Goal: Find specific page/section: Find specific page/section

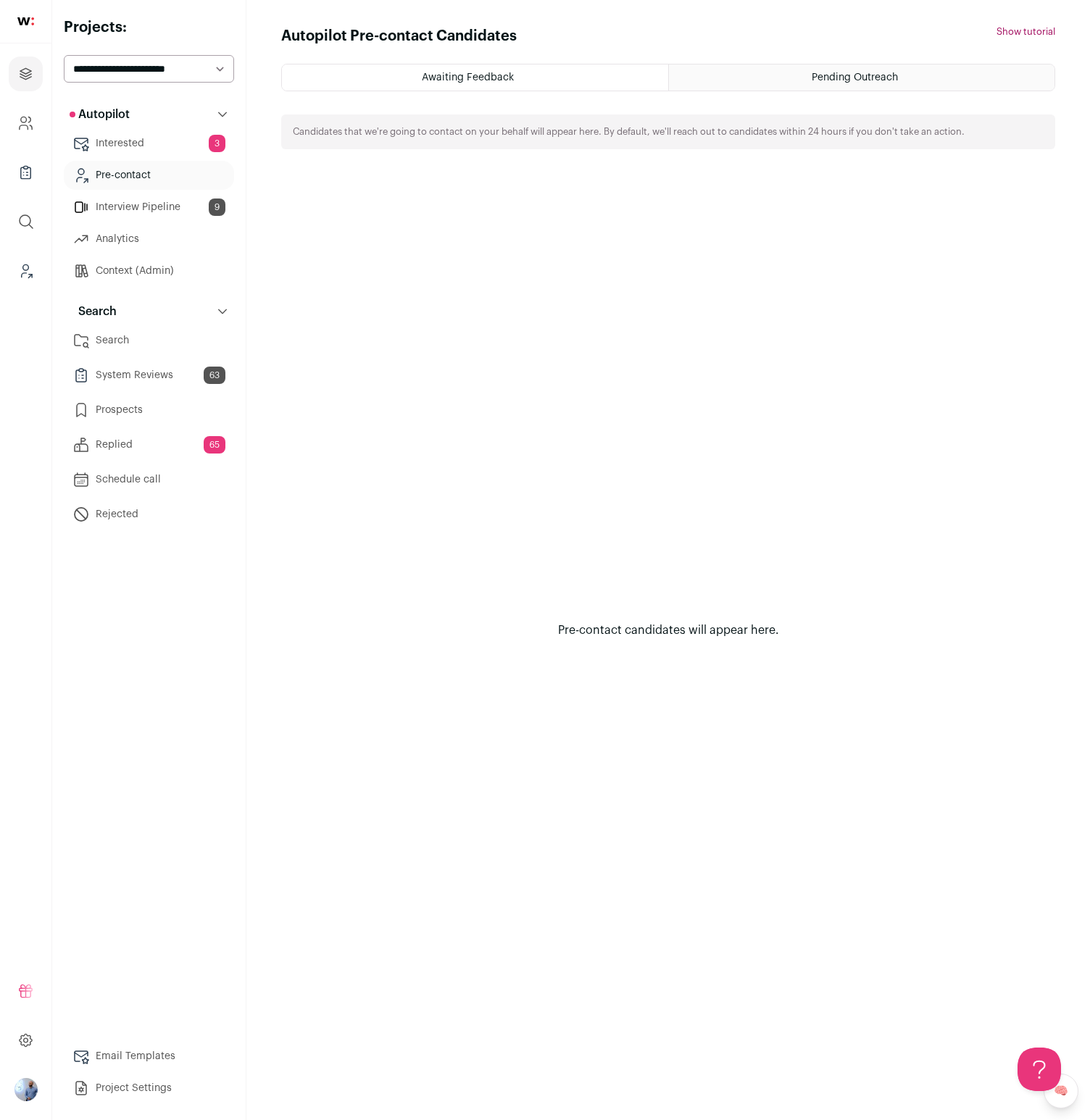
click at [847, 87] on div "Pending Outreach" at bounding box center [862, 78] width 386 height 27
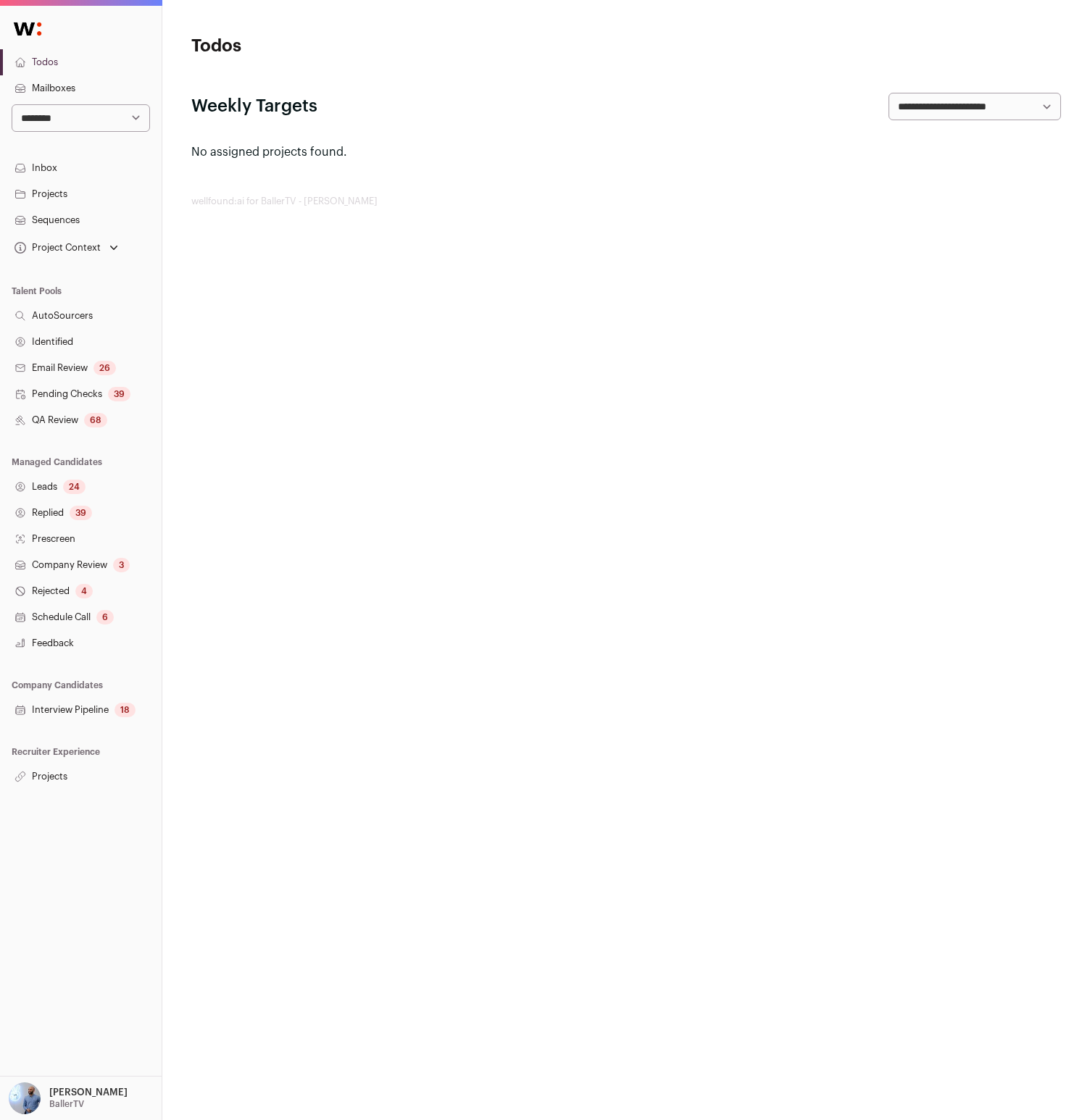
click at [46, 789] on div "**********" at bounding box center [81, 540] width 161 height 1070
click at [67, 771] on link "Projects" at bounding box center [81, 777] width 161 height 27
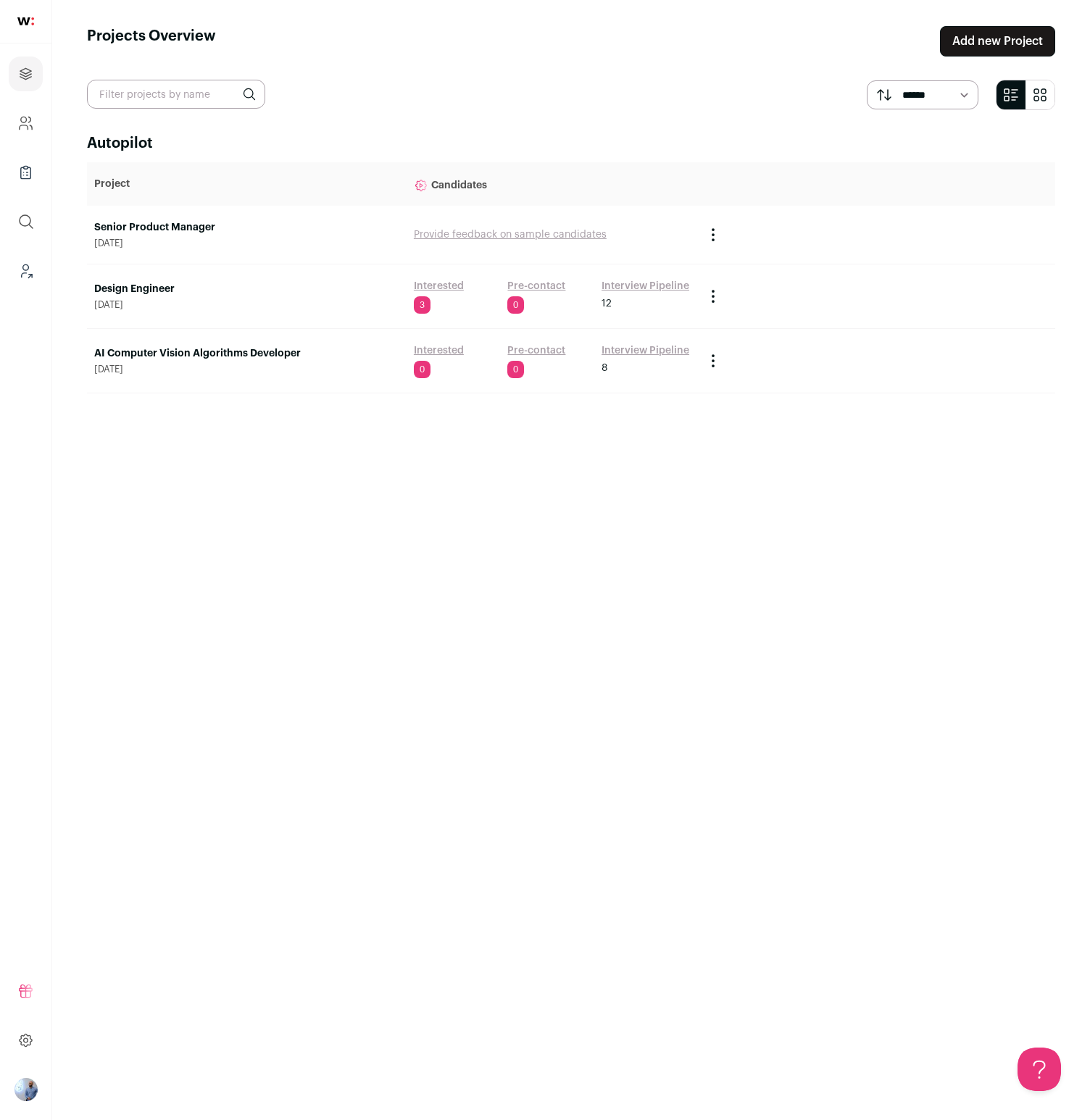
click at [551, 291] on link "Pre-contact" at bounding box center [536, 285] width 58 height 14
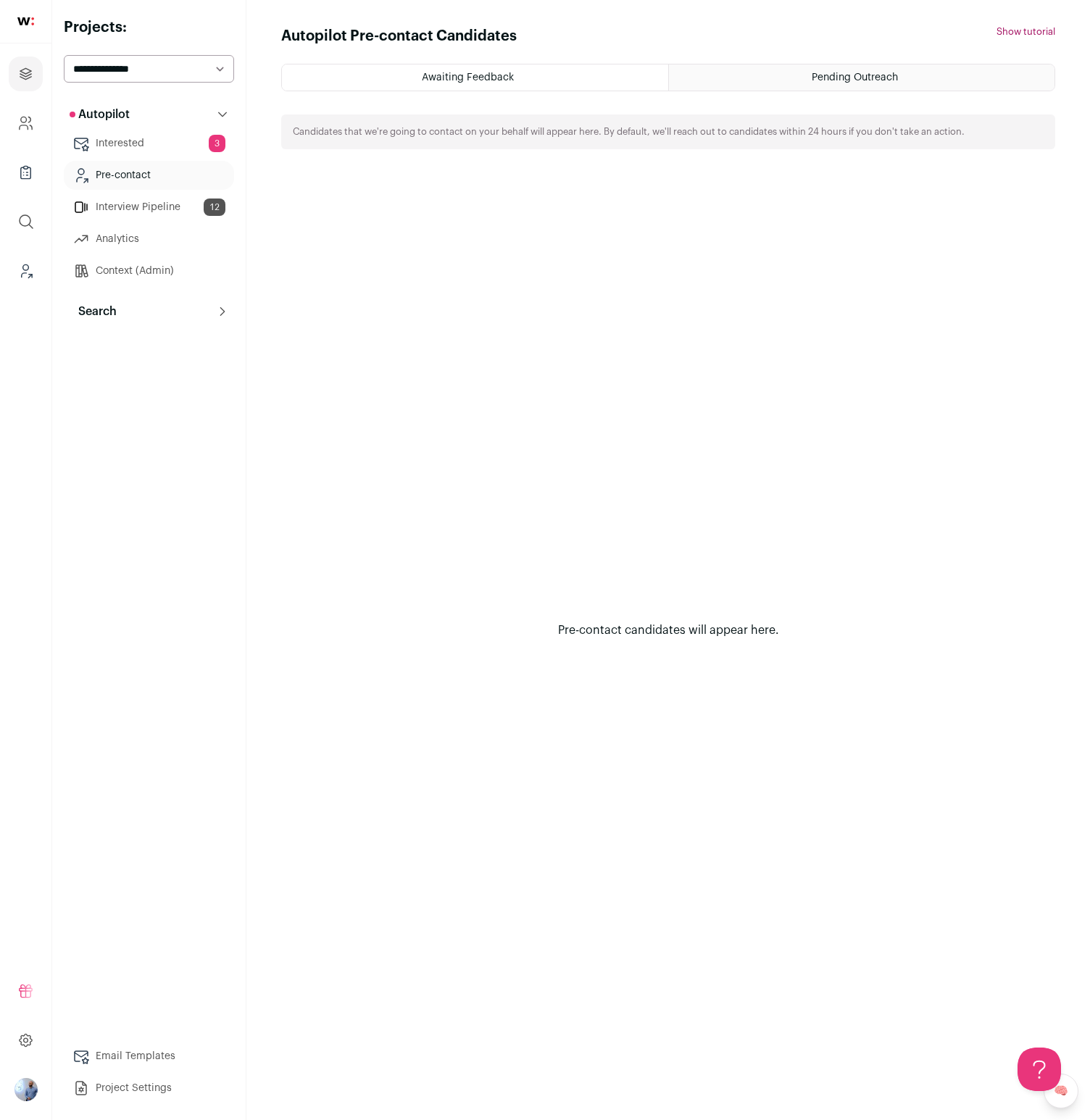
click at [815, 79] on span "Pending Outreach" at bounding box center [854, 77] width 86 height 10
click at [404, 49] on main "Autopilot Pre-contact Candidates Awaiting Feedback Pending Outreach Candidates …" at bounding box center [668, 560] width 844 height 1120
click at [402, 45] on h1 "Autopilot Pre-contact Candidates" at bounding box center [399, 36] width 235 height 20
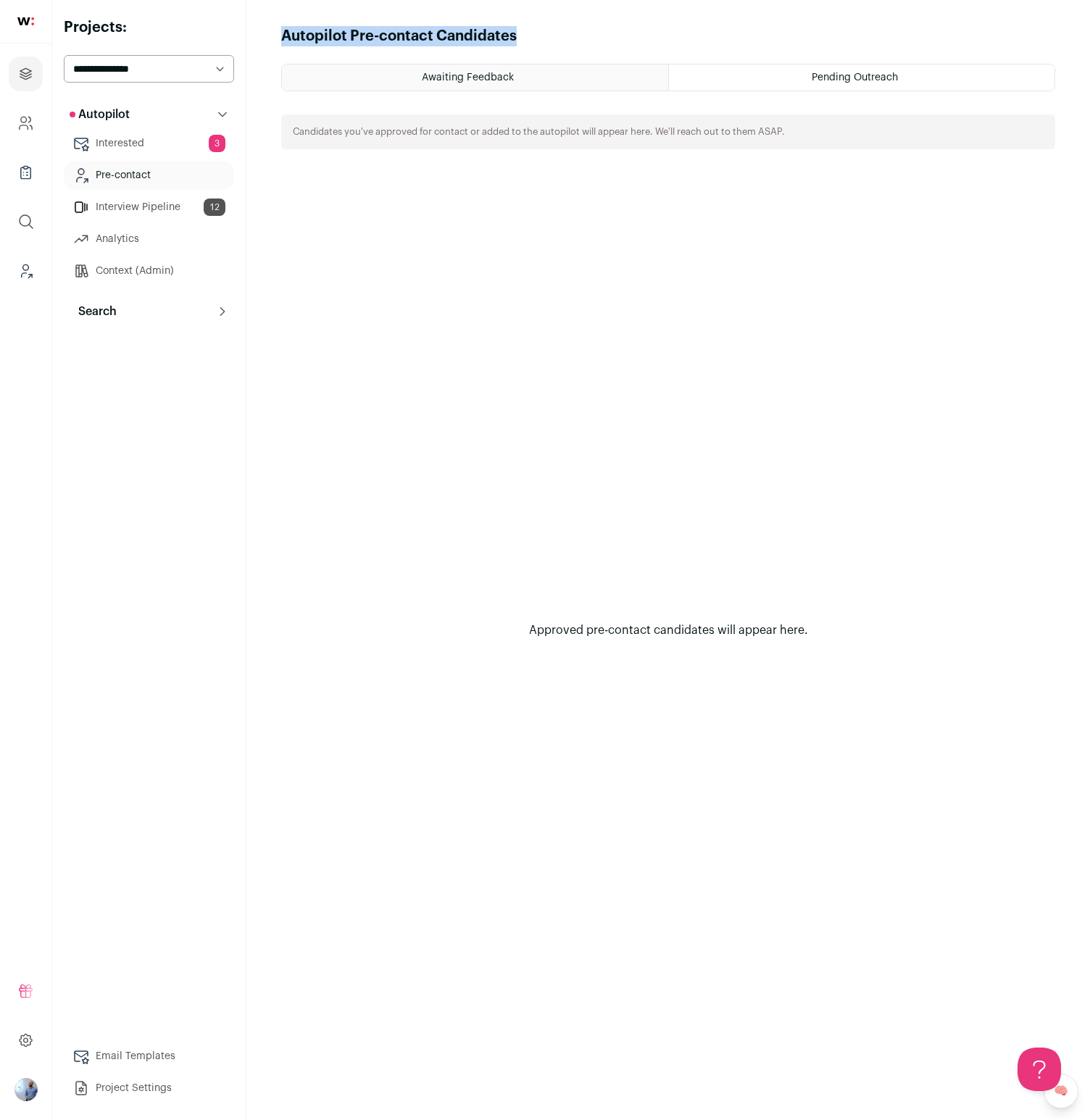
click at [300, 22] on main "Autopilot Pre-contact Candidates Awaiting Feedback Pending Outreach Candidates …" at bounding box center [668, 560] width 844 height 1120
click at [300, 23] on main "Autopilot Pre-contact Candidates Awaiting Feedback Pending Outreach Candidates …" at bounding box center [668, 560] width 844 height 1120
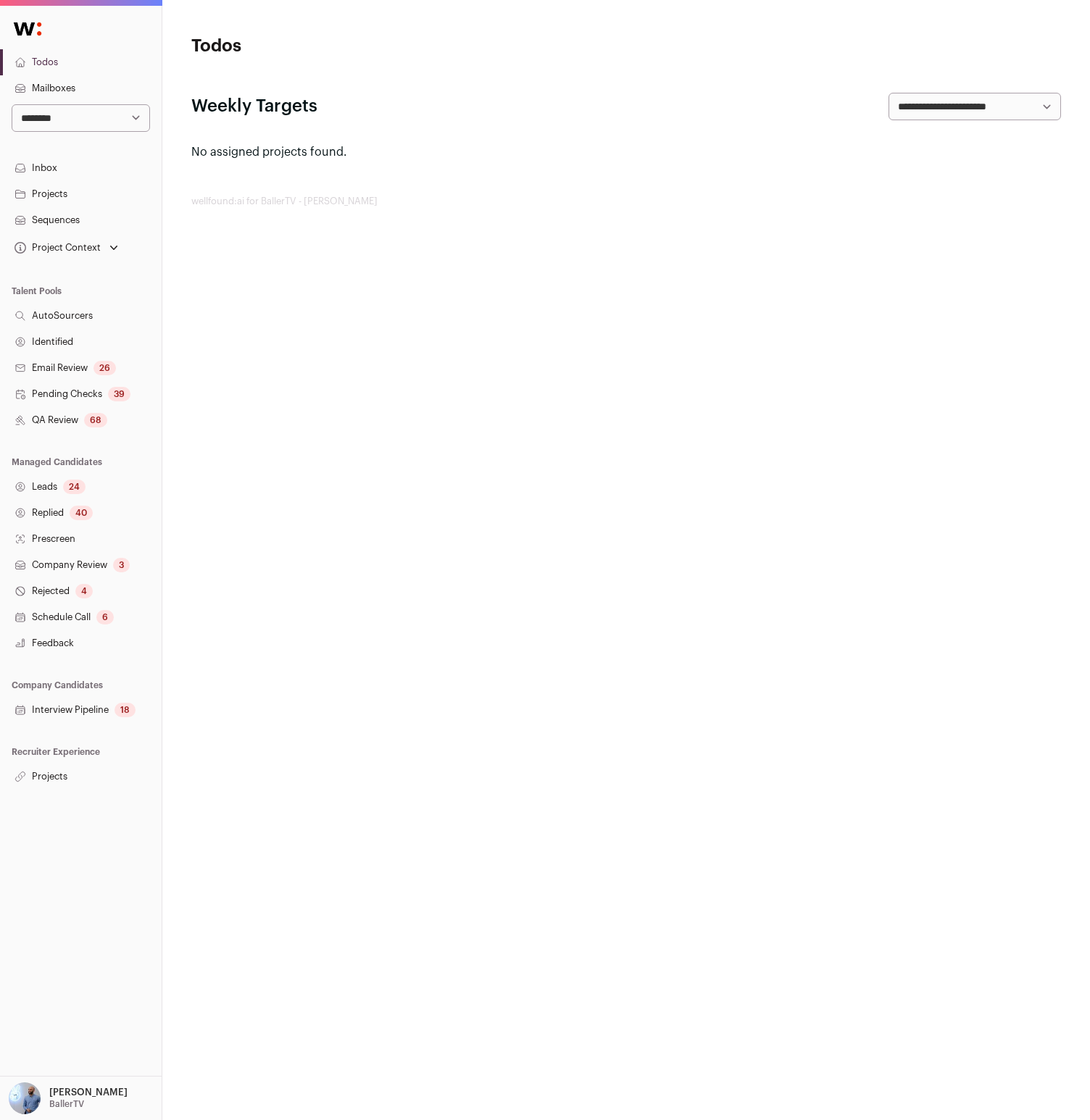
click at [128, 709] on div "18" at bounding box center [125, 710] width 21 height 14
click at [766, 49] on header "Todos" at bounding box center [626, 46] width 869 height 23
